Goal: Task Accomplishment & Management: Use online tool/utility

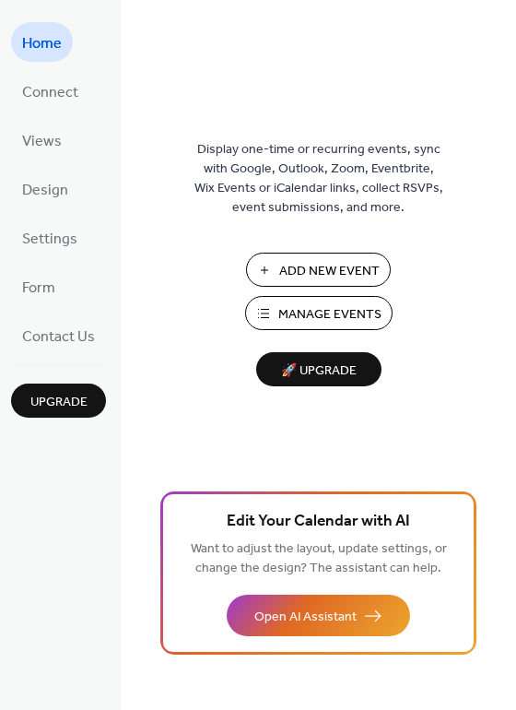
click at [296, 311] on span "Manage Events" at bounding box center [329, 314] width 103 height 19
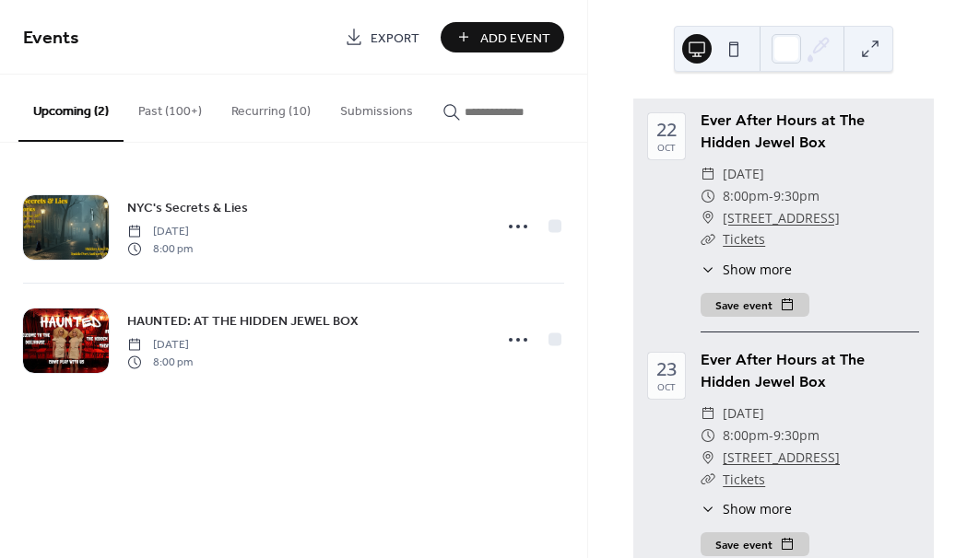
click at [177, 111] on button "Past (100+)" at bounding box center [169, 107] width 93 height 65
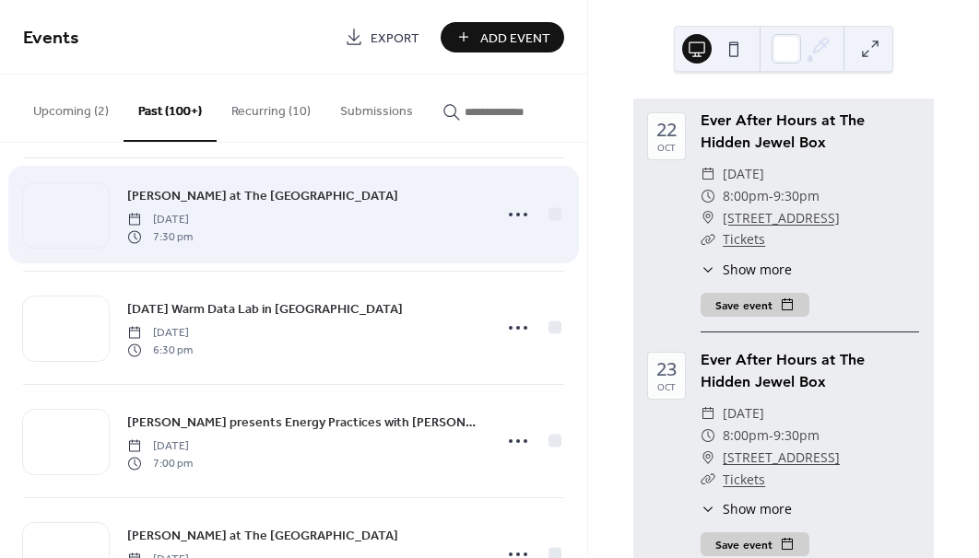
scroll to position [351, 0]
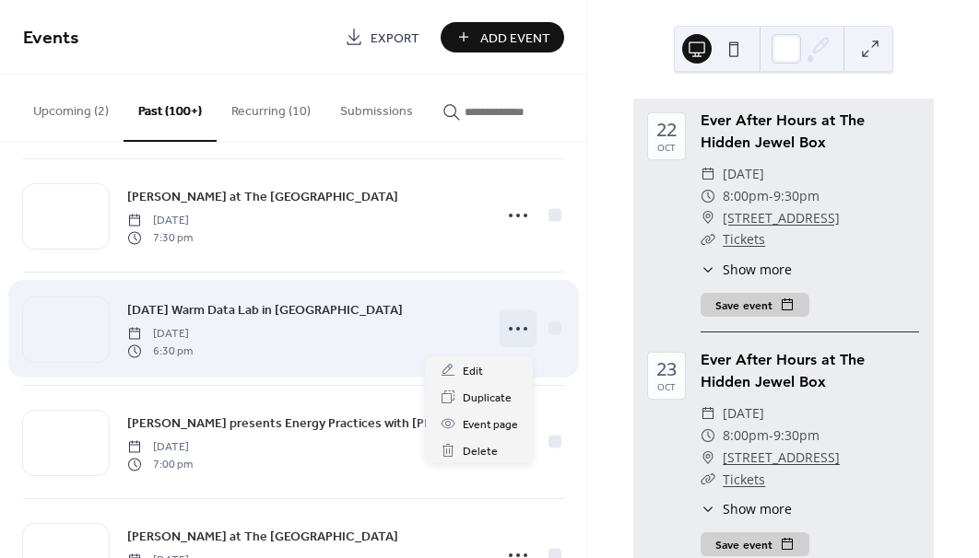
click at [518, 331] on icon at bounding box center [517, 328] width 29 height 29
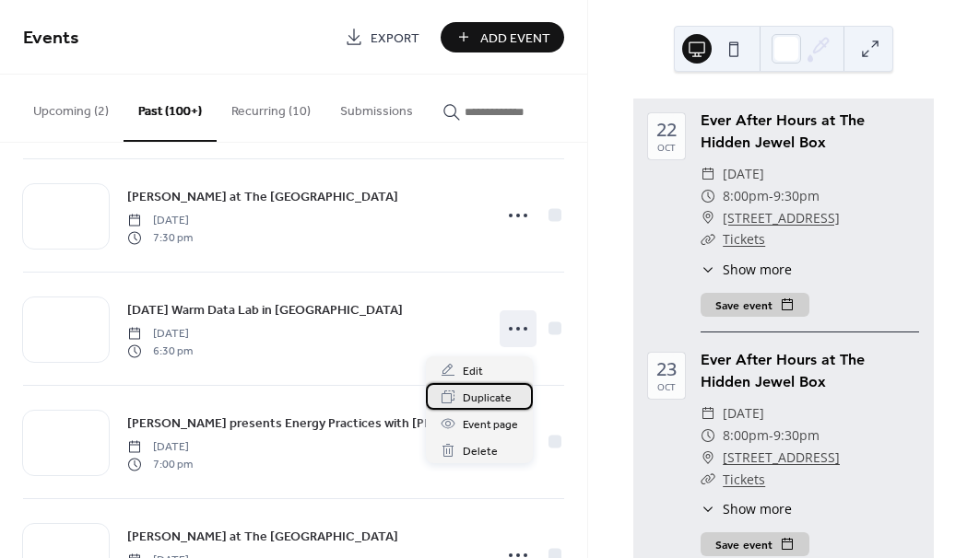
click at [488, 396] on span "Duplicate" at bounding box center [487, 398] width 49 height 19
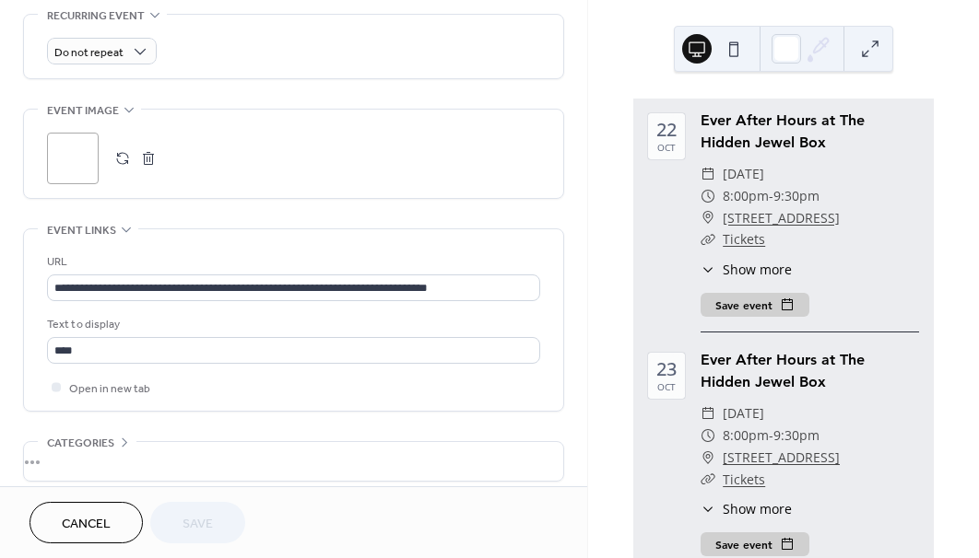
scroll to position [748, 0]
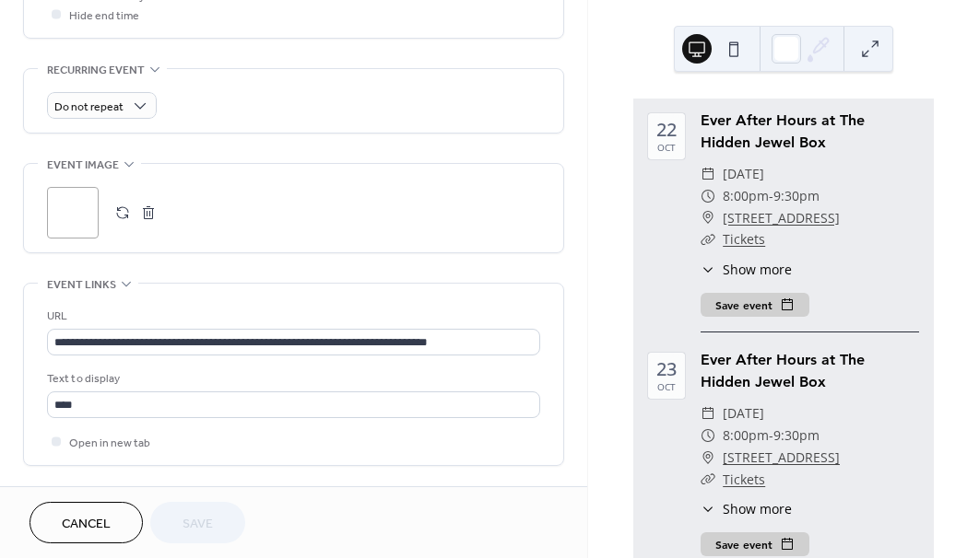
click at [68, 213] on div ";" at bounding box center [73, 213] width 52 height 52
